Goal: Transaction & Acquisition: Obtain resource

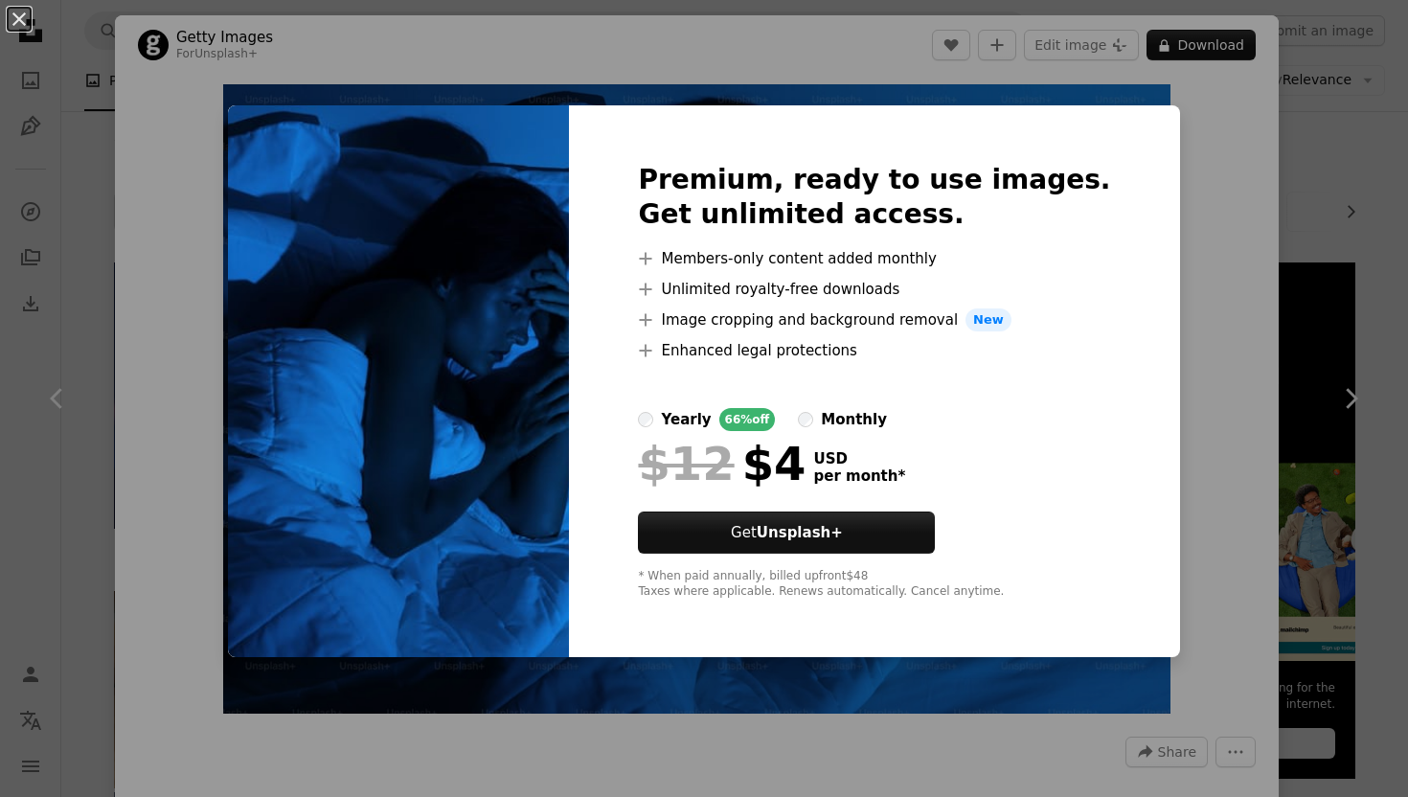
scroll to position [1193, 0]
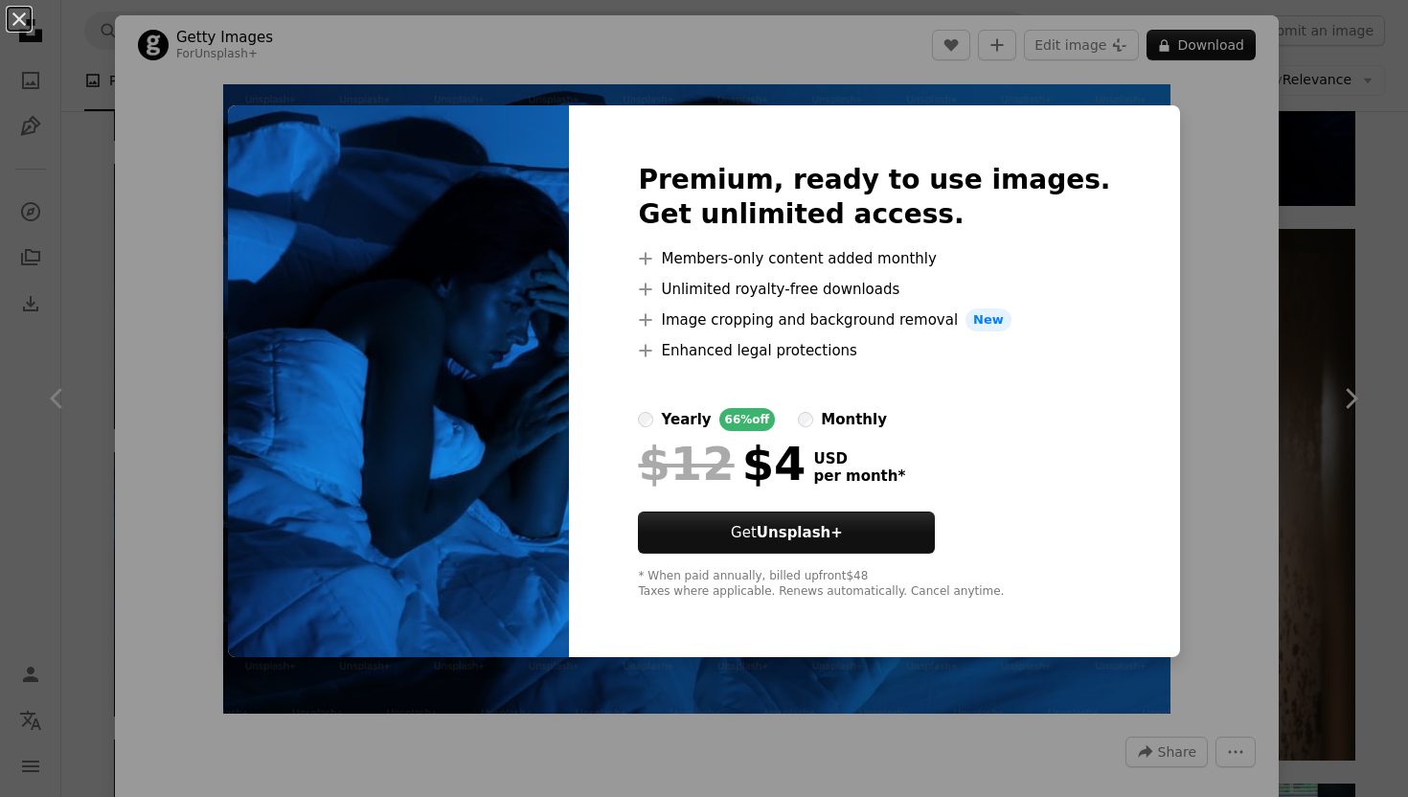
click at [649, 65] on div "An X shape Premium, ready to use images. Get unlimited access. A plus sign Memb…" at bounding box center [704, 398] width 1408 height 797
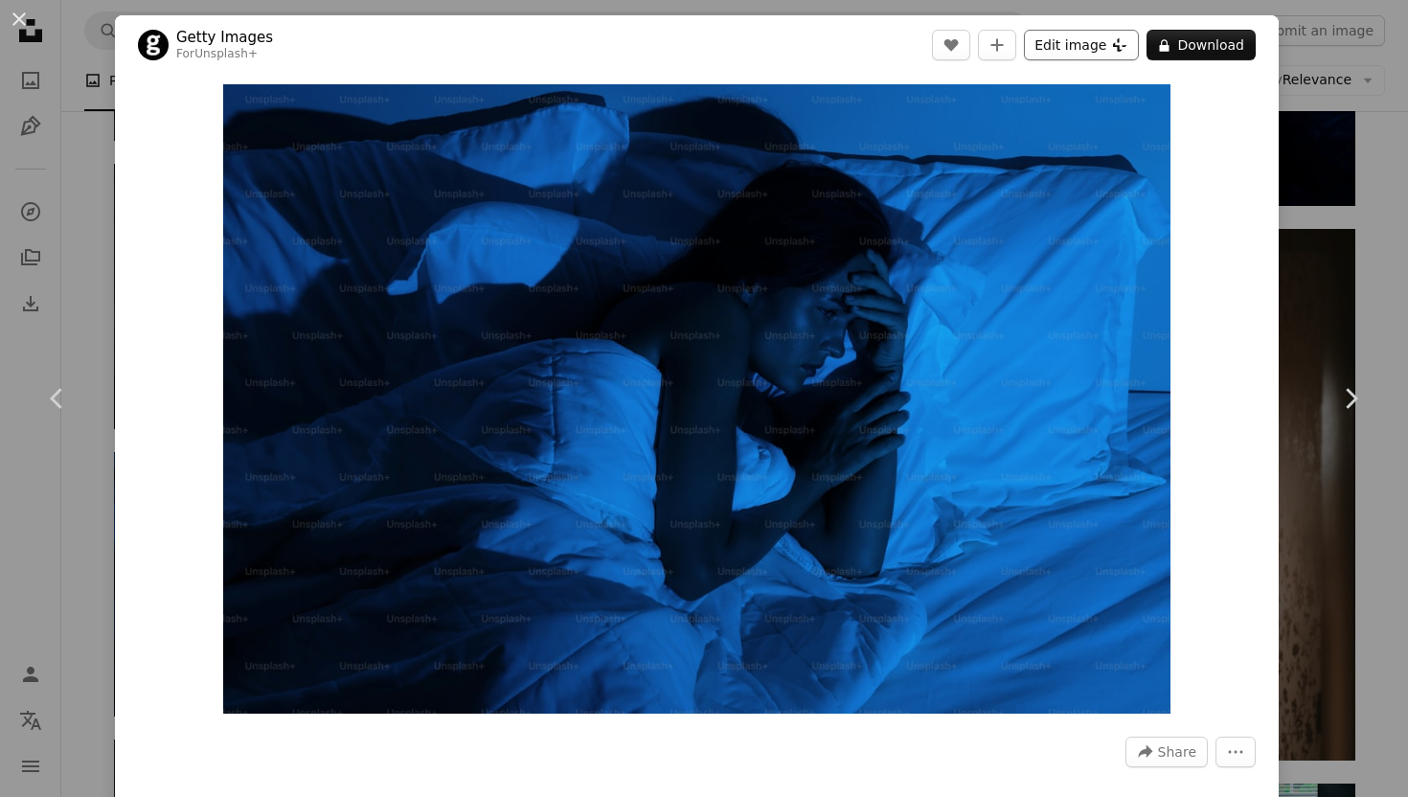
click at [1060, 52] on button "Edit image Plus sign for Unsplash+" at bounding box center [1081, 45] width 115 height 31
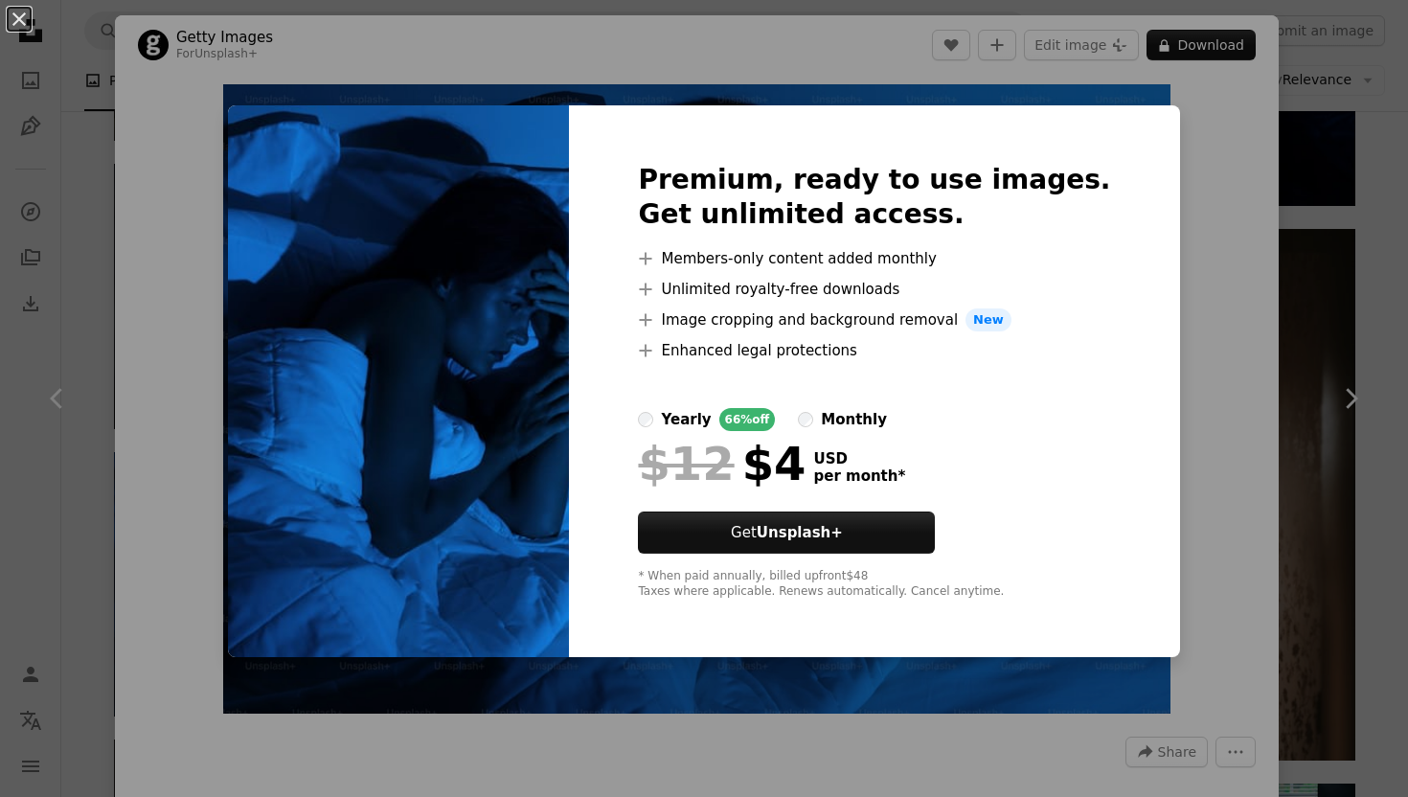
click at [745, 72] on div "An X shape Premium, ready to use images. Get unlimited access. A plus sign Memb…" at bounding box center [704, 398] width 1408 height 797
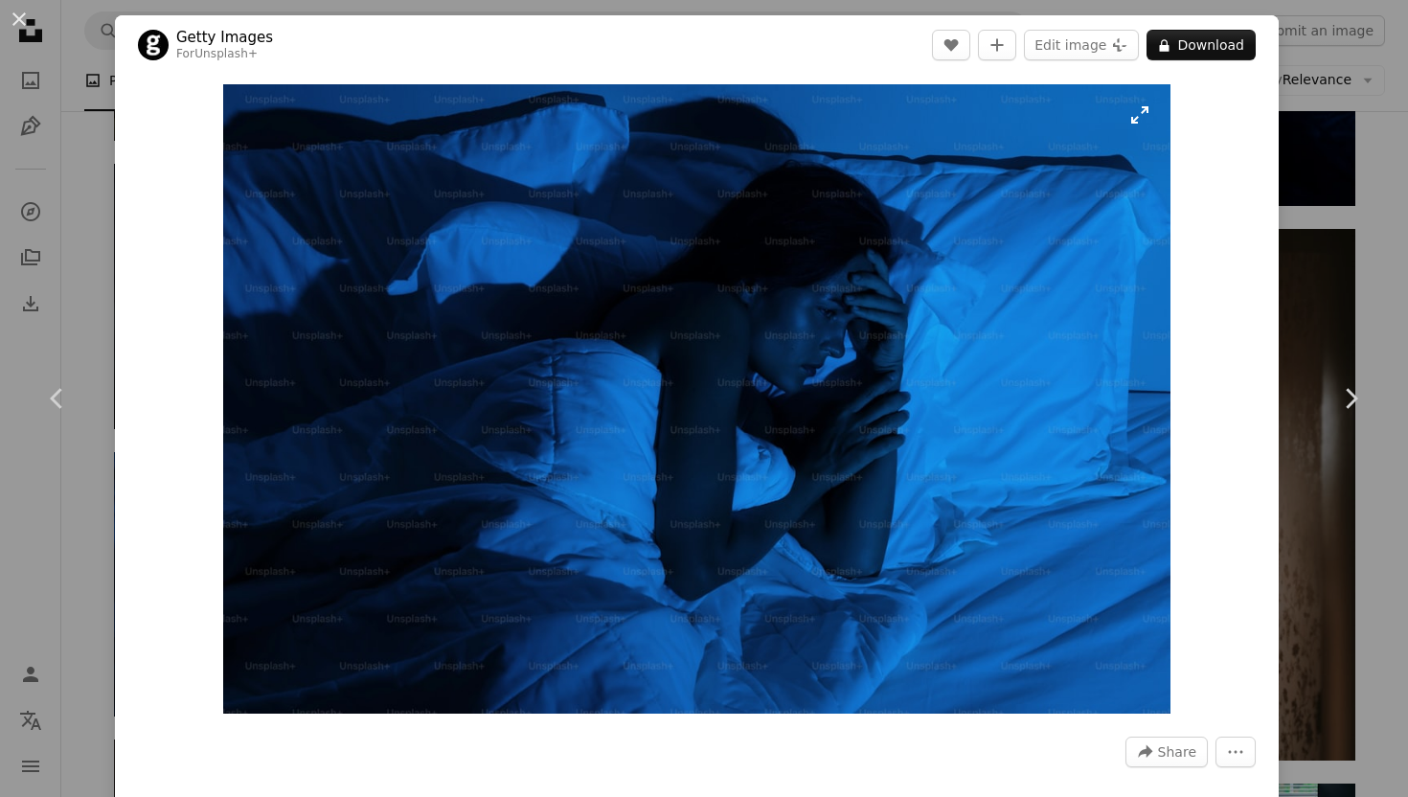
click at [1134, 109] on img "Zoom in on this image" at bounding box center [696, 398] width 946 height 629
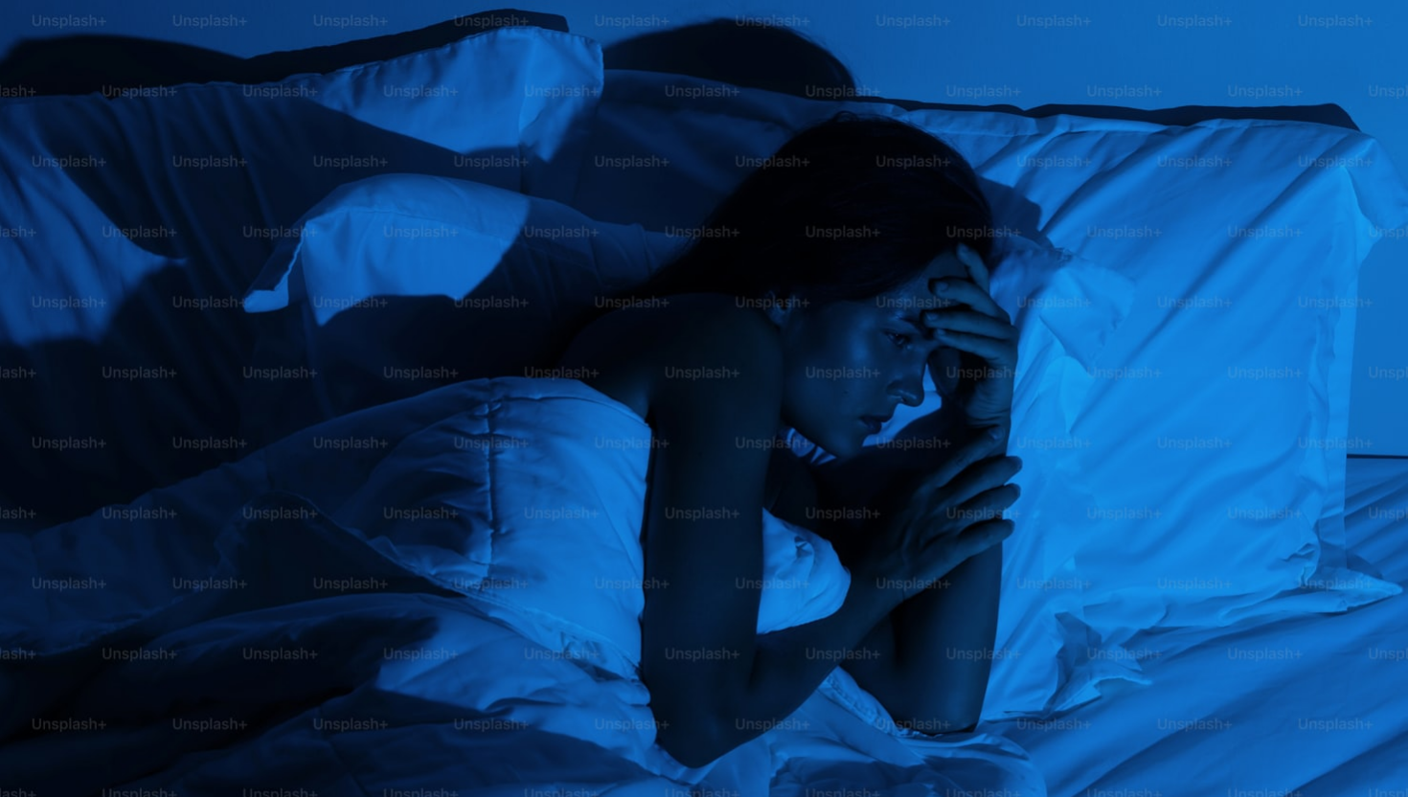
scroll to position [70, 0]
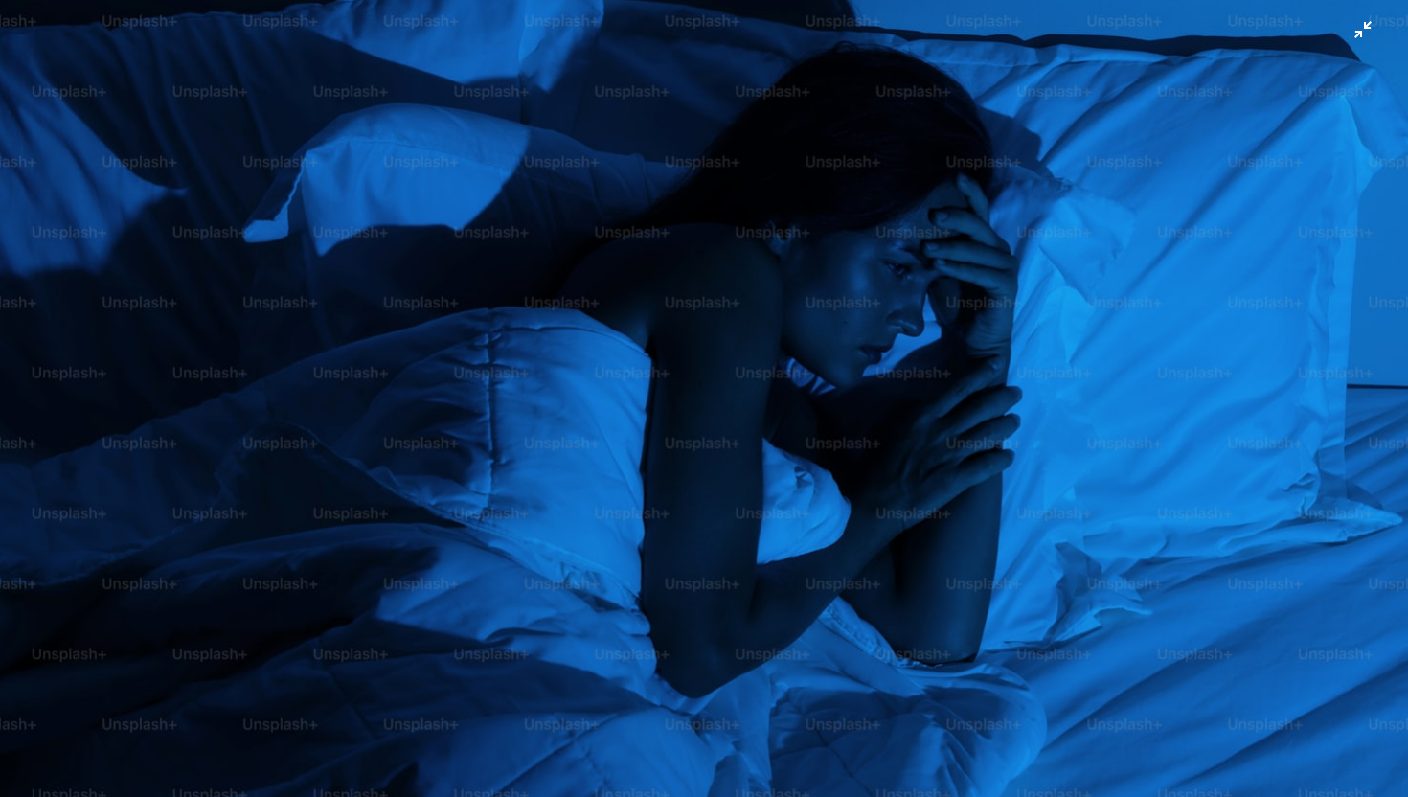
click at [905, 182] on img "Zoom out on this image" at bounding box center [703, 397] width 1409 height 936
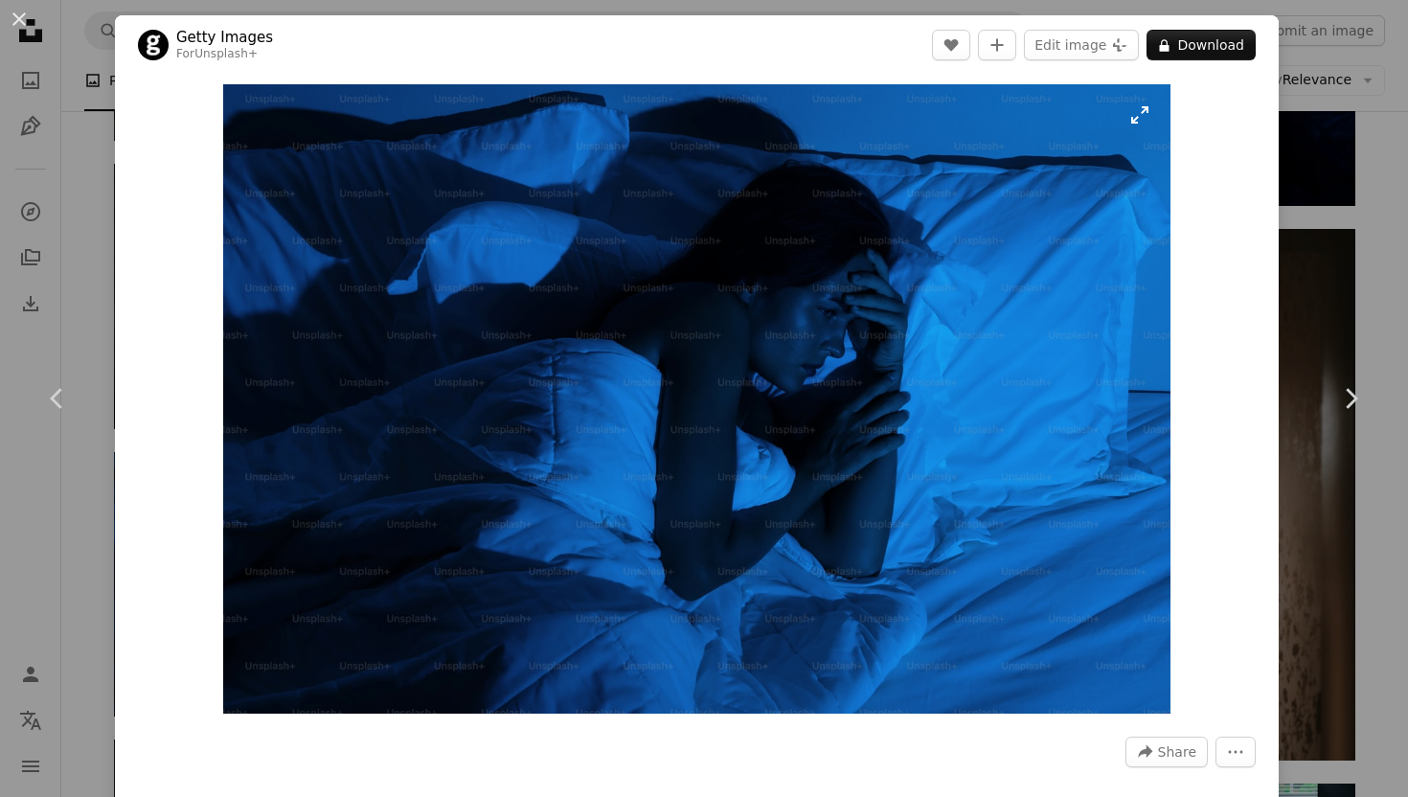
click at [905, 183] on img "Zoom in on this image" at bounding box center [696, 398] width 946 height 629
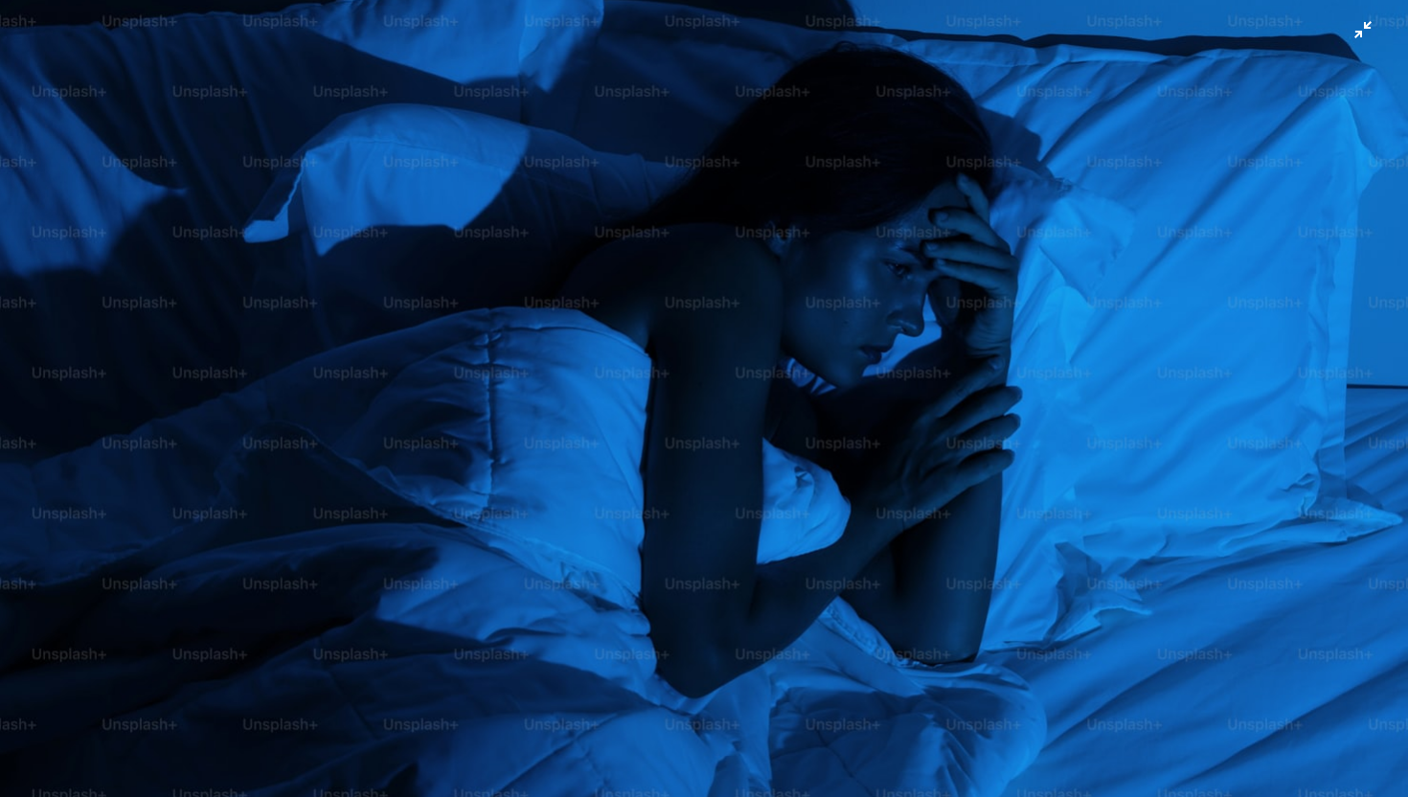
click at [800, 175] on img "Zoom out on this image" at bounding box center [703, 397] width 1409 height 936
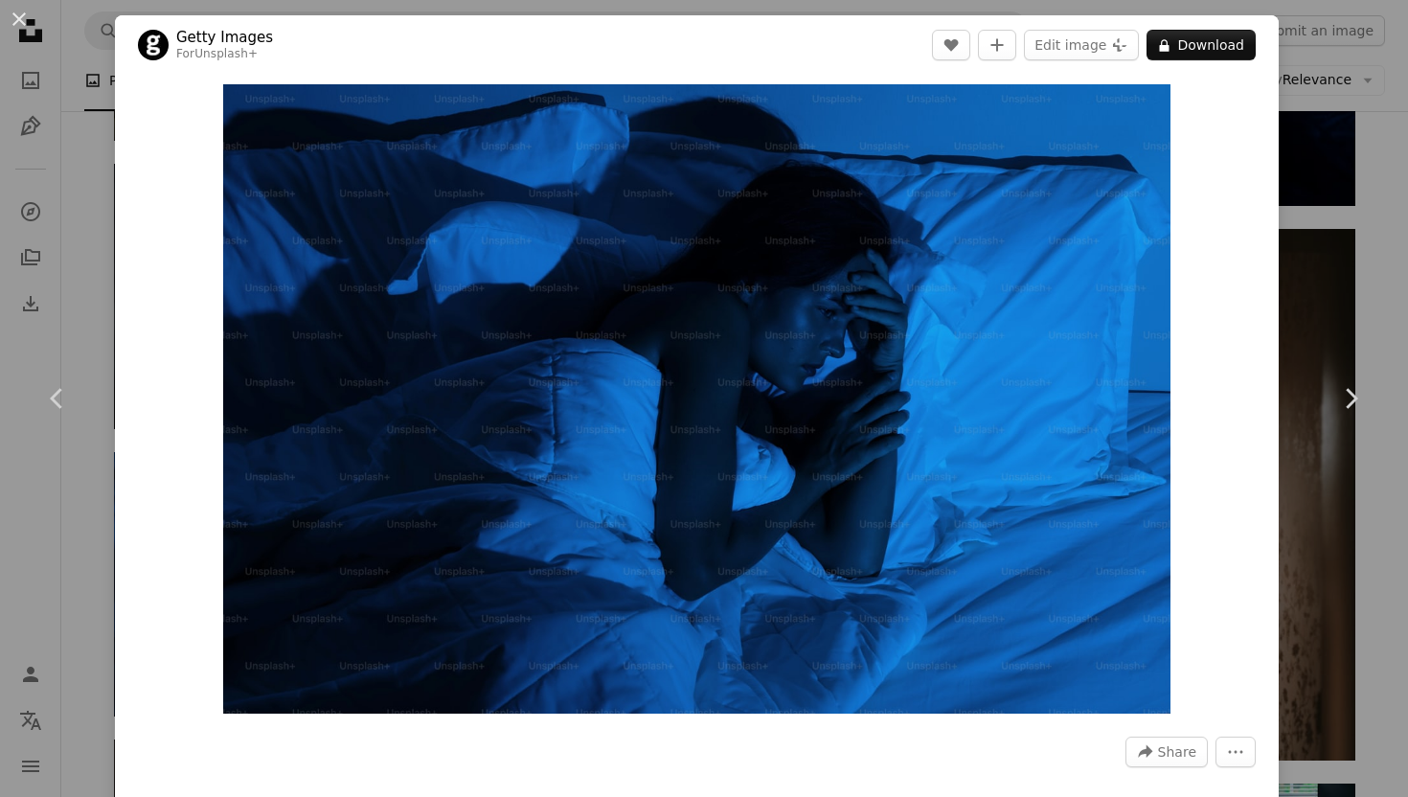
click at [869, 43] on header "Getty Images For Unsplash+ A heart A plus sign Edit image Plus sign for Unsplas…" at bounding box center [696, 44] width 1163 height 59
